Goal: Transaction & Acquisition: Purchase product/service

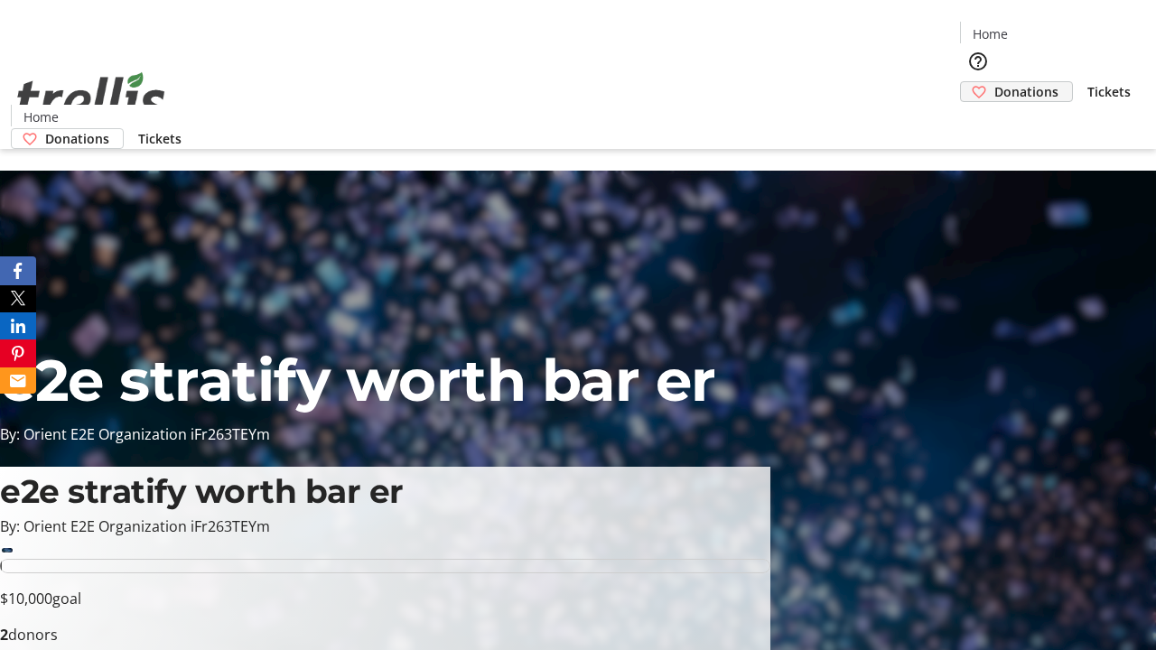
click at [994, 82] on span "Donations" at bounding box center [1026, 91] width 64 height 19
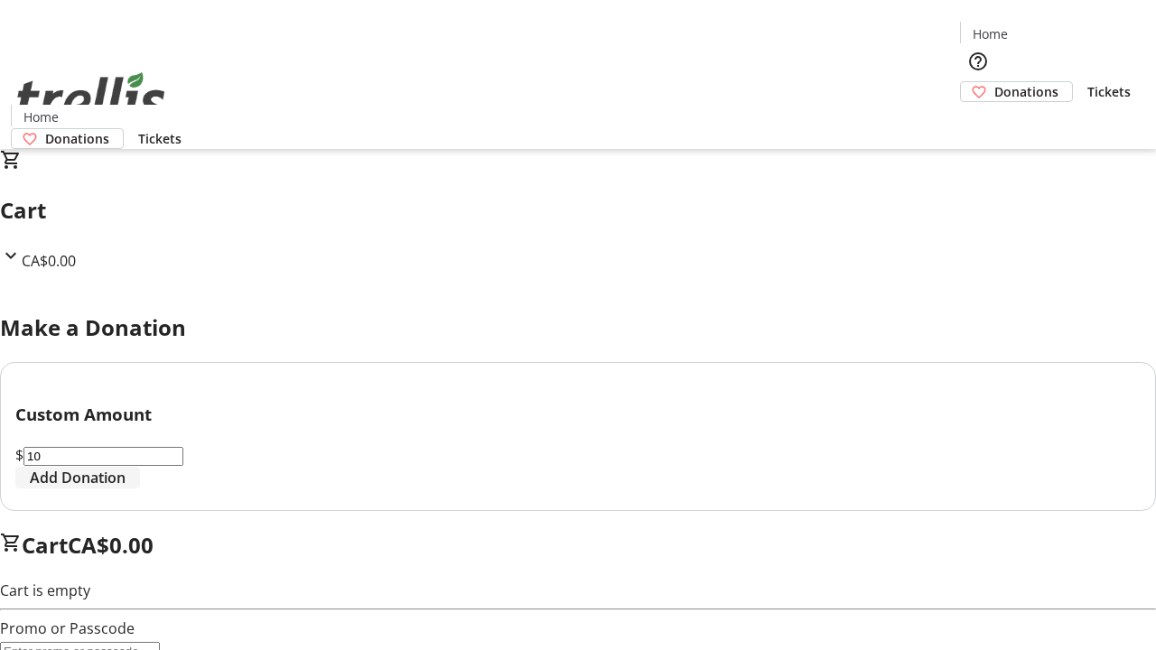
click at [126, 489] on span "Add Donation" at bounding box center [78, 478] width 96 height 22
